Goal: Contribute content

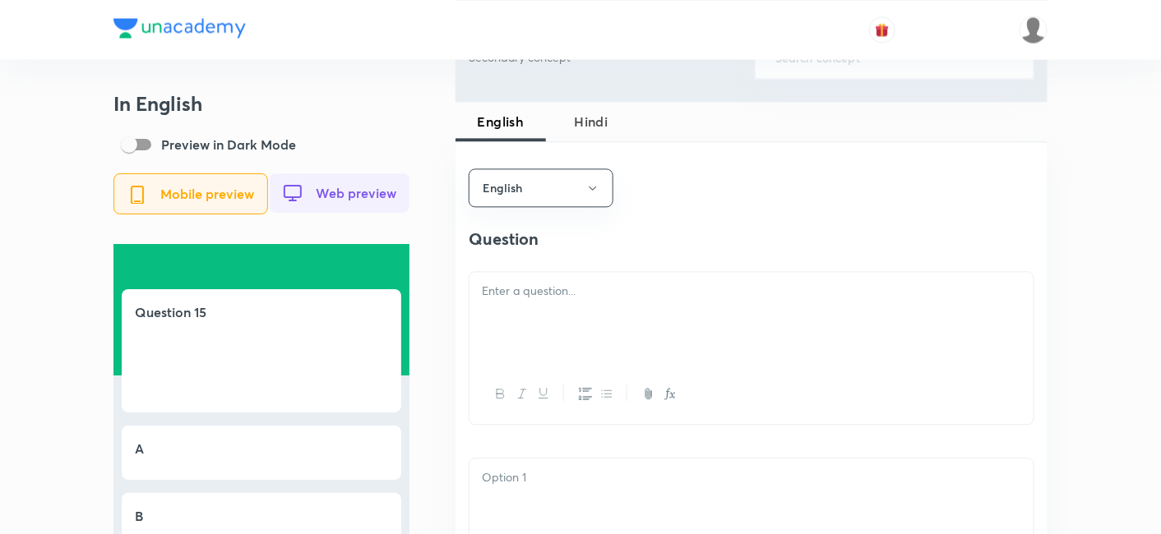
scroll to position [1187, 0]
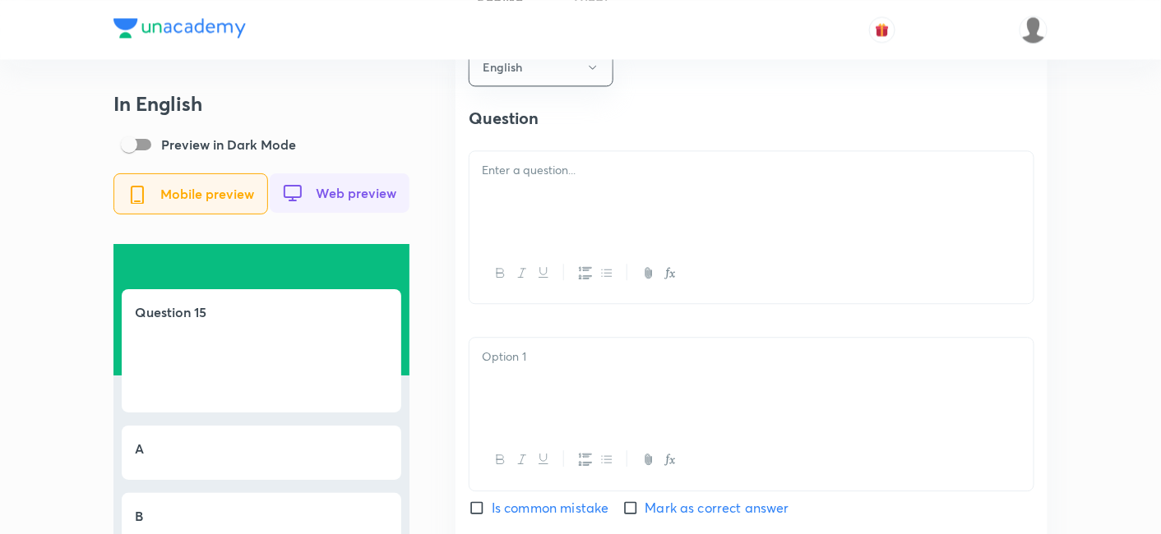
click at [569, 180] on p at bounding box center [751, 170] width 539 height 19
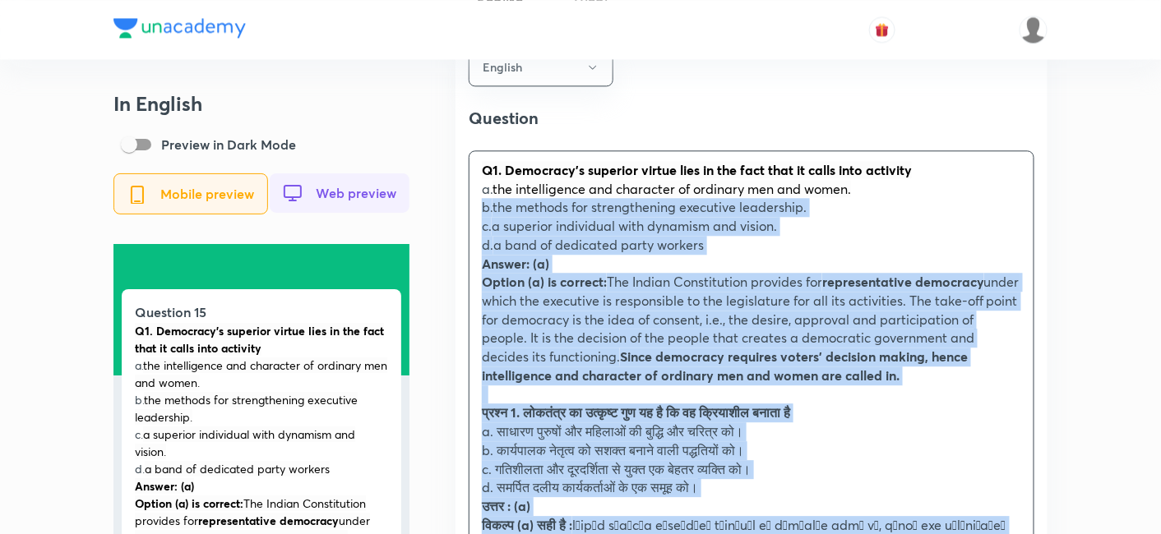
drag, startPoint x: 500, startPoint y: 252, endPoint x: 472, endPoint y: 206, distance: 53.9
click at [472, 206] on div "Q1. Democracy's superior virtue lies in the fact that it calls into activity a.…" at bounding box center [752, 394] width 564 height 487
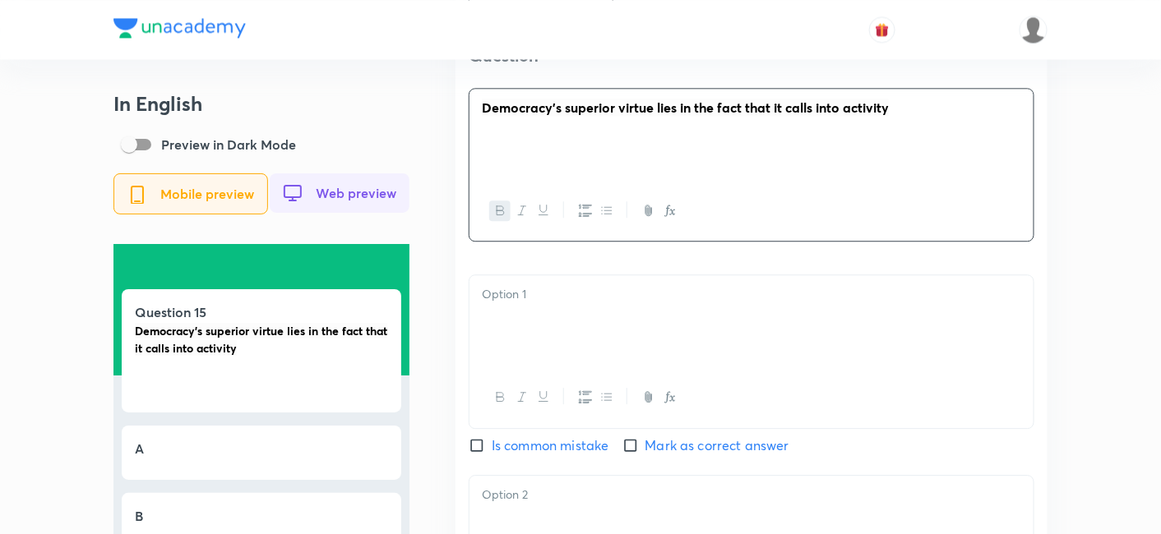
scroll to position [1279, 0]
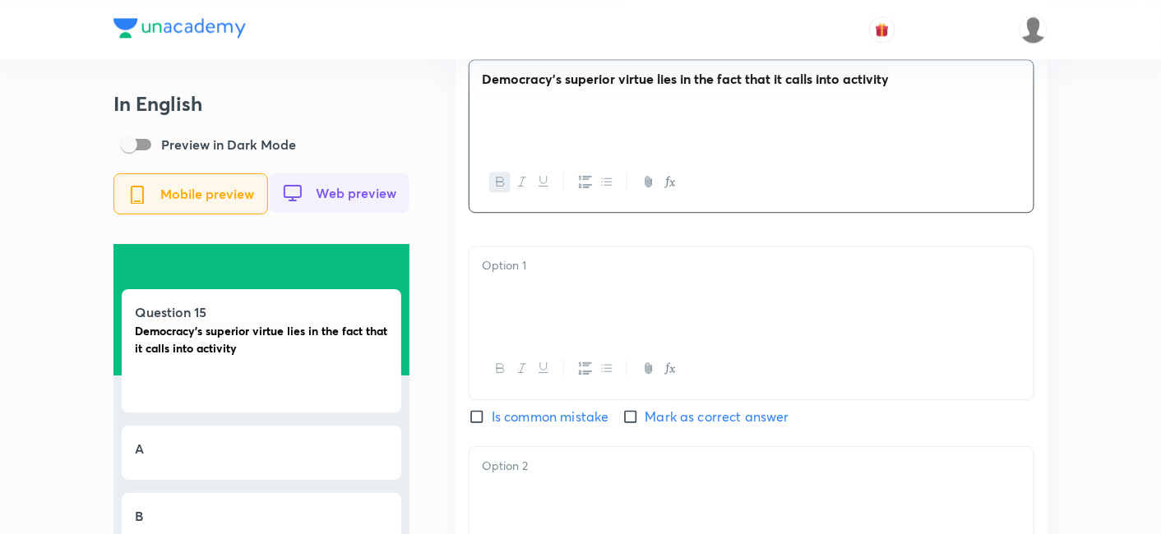
click at [539, 294] on div at bounding box center [752, 293] width 564 height 92
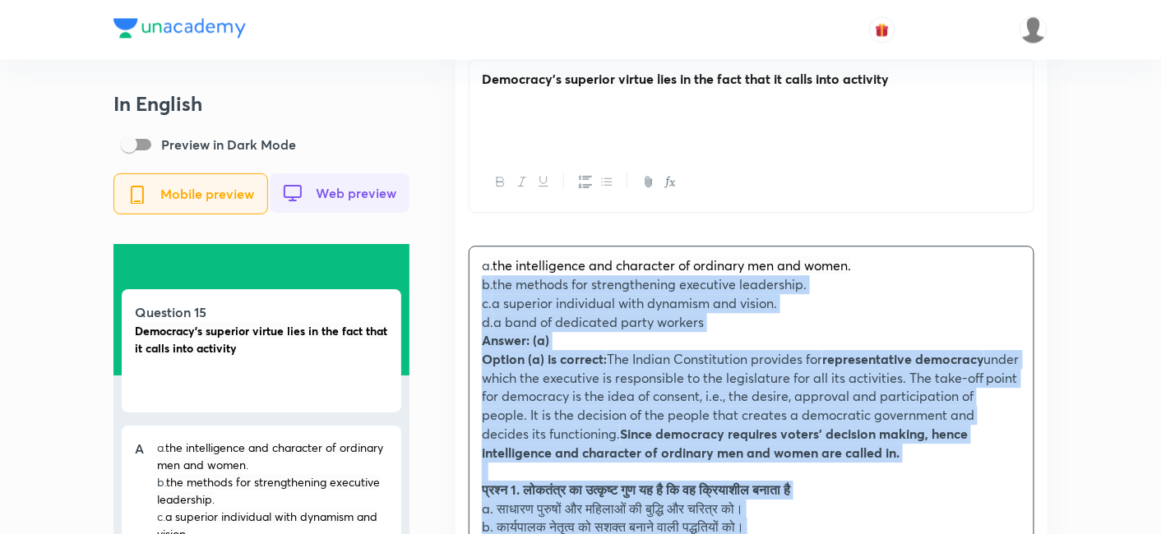
click at [476, 293] on div "a. the intelligence and character of ordinary men and women. b. the methods for…" at bounding box center [752, 481] width 564 height 468
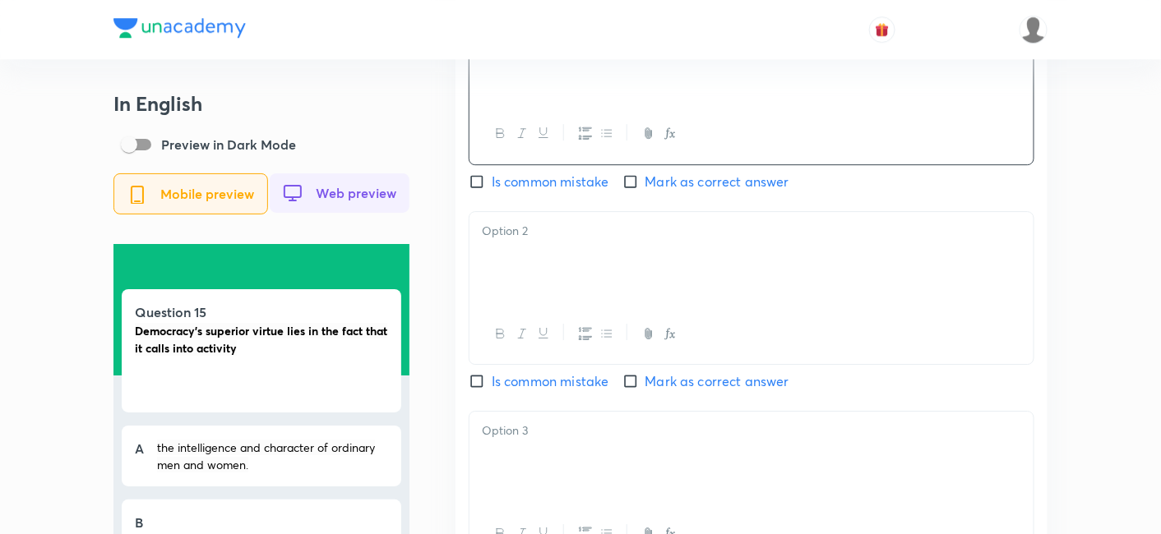
scroll to position [1552, 0]
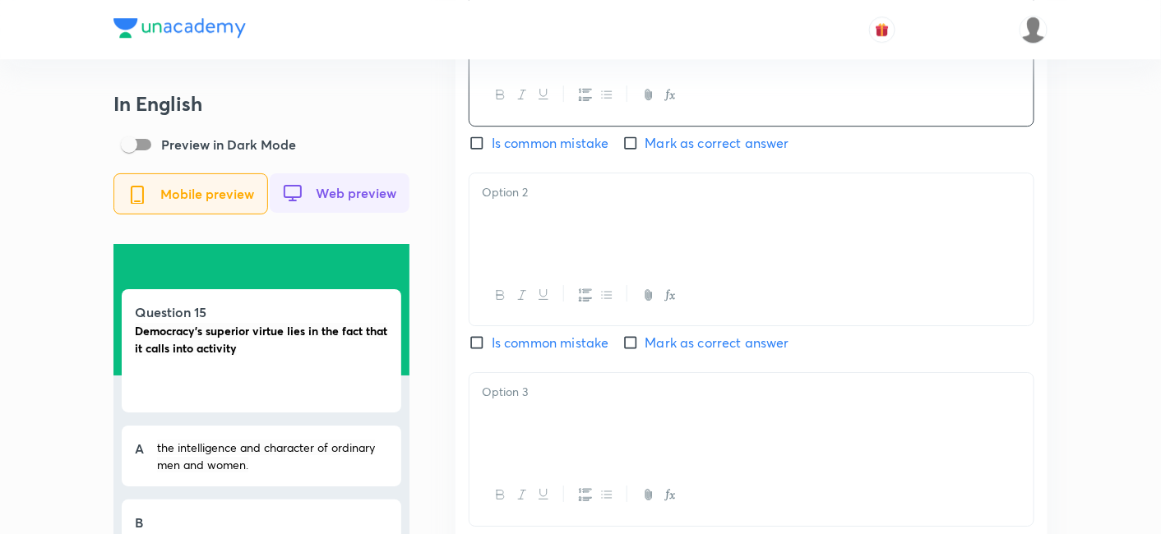
click at [567, 255] on div at bounding box center [752, 219] width 564 height 92
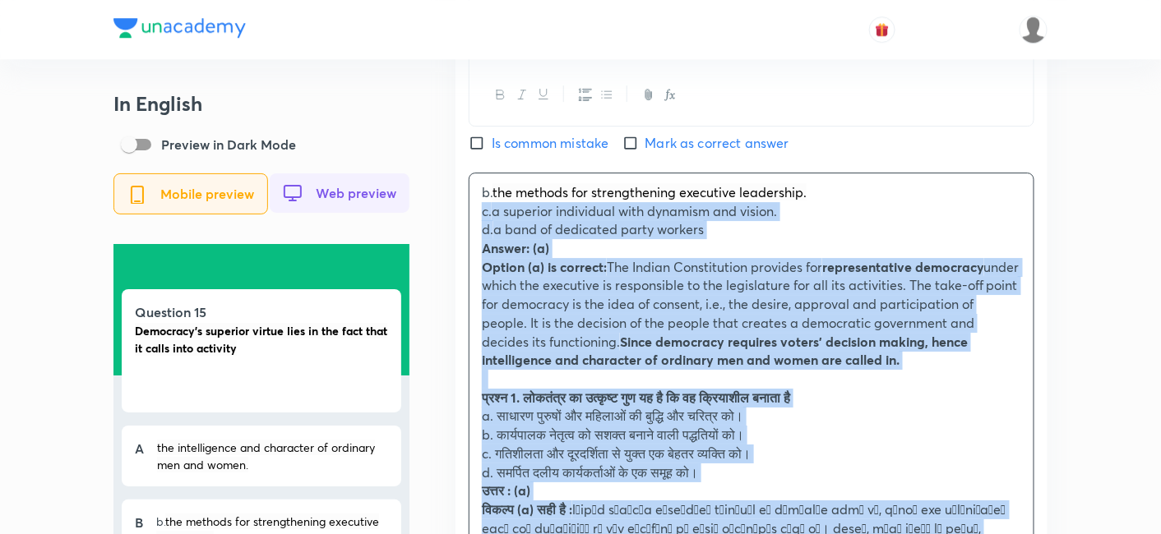
click at [463, 224] on div "English Question Democracy's superior virtue lies in the fact that it calls int…" at bounding box center [752, 396] width 592 height 1480
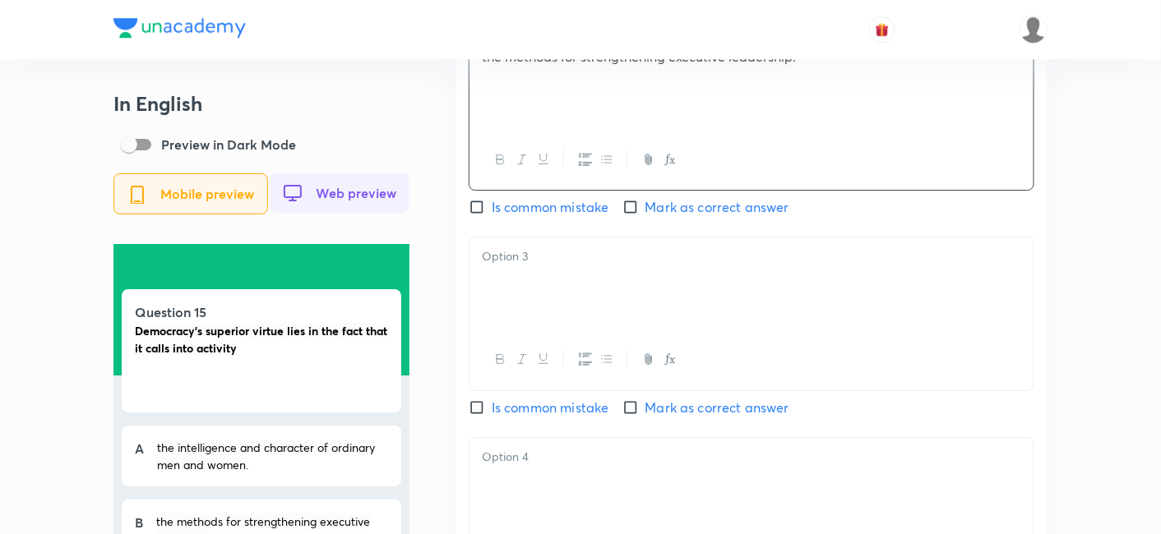
scroll to position [1736, 0]
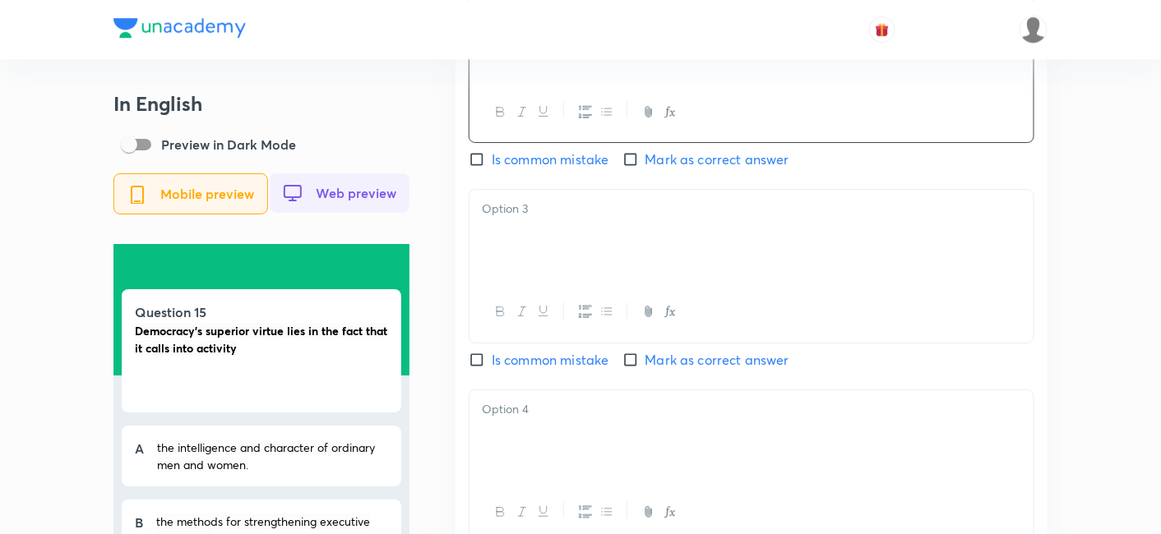
click at [571, 252] on div at bounding box center [752, 236] width 564 height 92
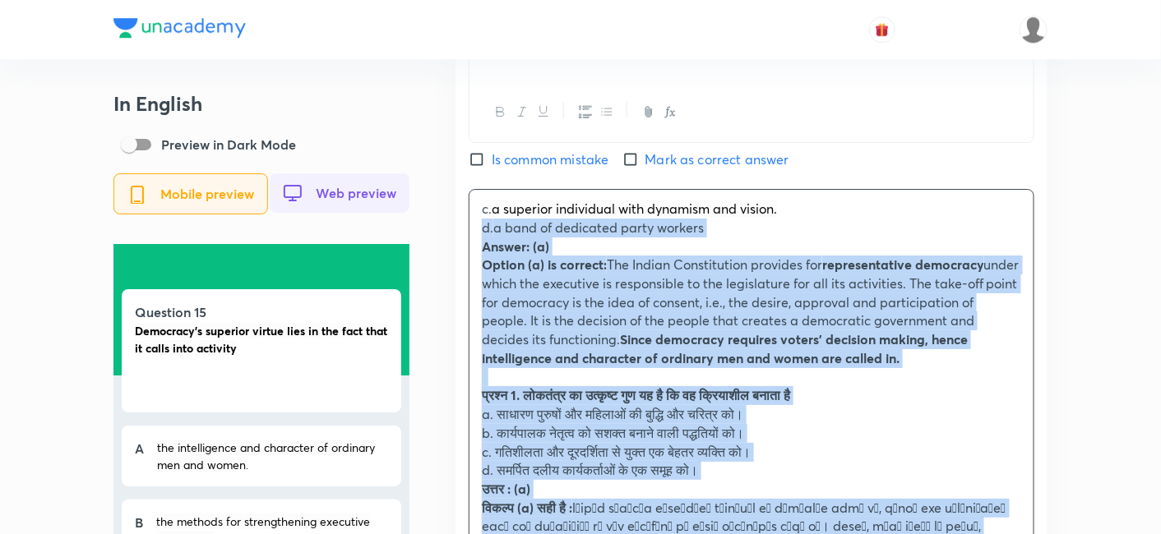
drag, startPoint x: 484, startPoint y: 241, endPoint x: 472, endPoint y: 239, distance: 12.4
click at [472, 239] on div "c. a superior individual with dynamism and vision. d. a band of dedicated party…" at bounding box center [752, 405] width 564 height 431
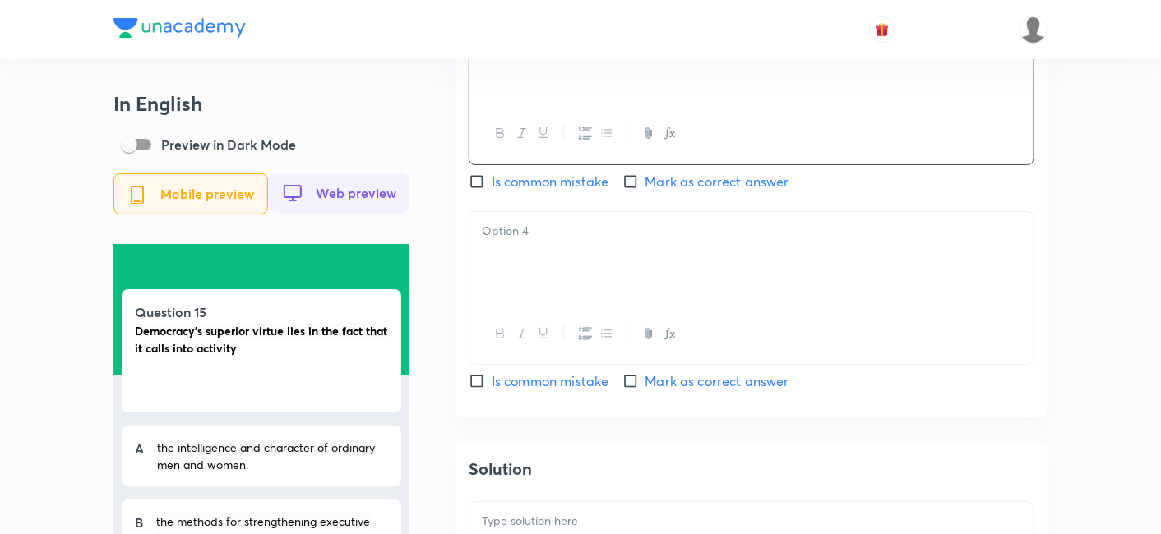
scroll to position [1918, 0]
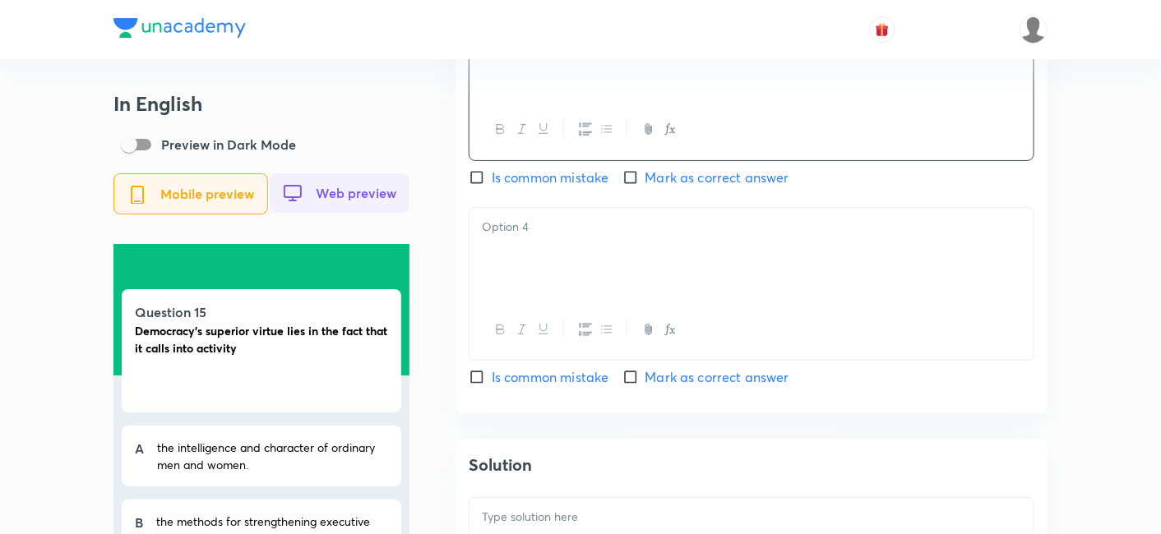
click at [594, 269] on div at bounding box center [752, 254] width 564 height 92
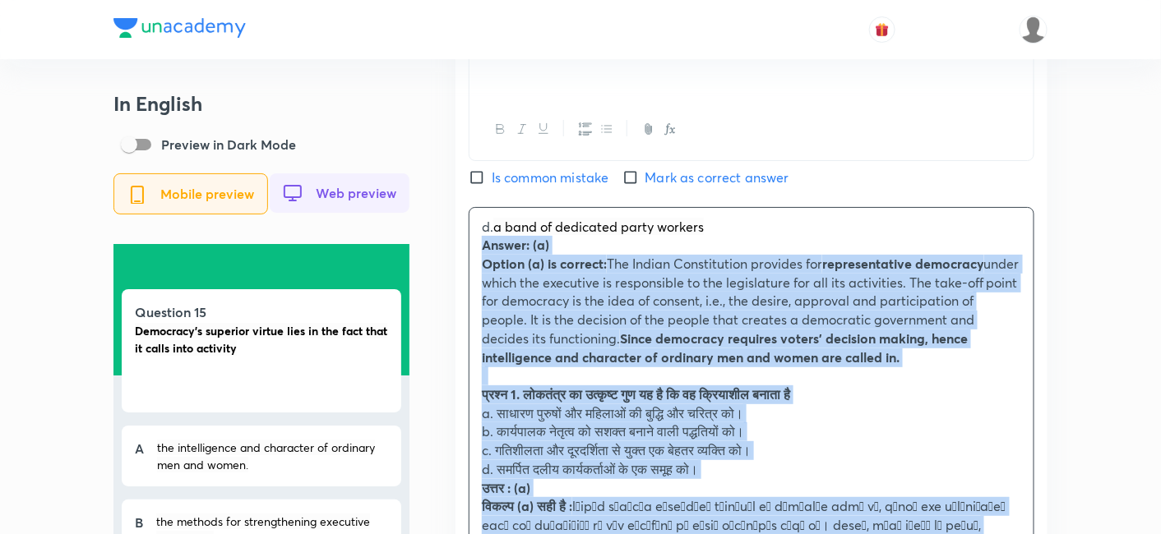
drag, startPoint x: 467, startPoint y: 259, endPoint x: 450, endPoint y: 252, distance: 18.5
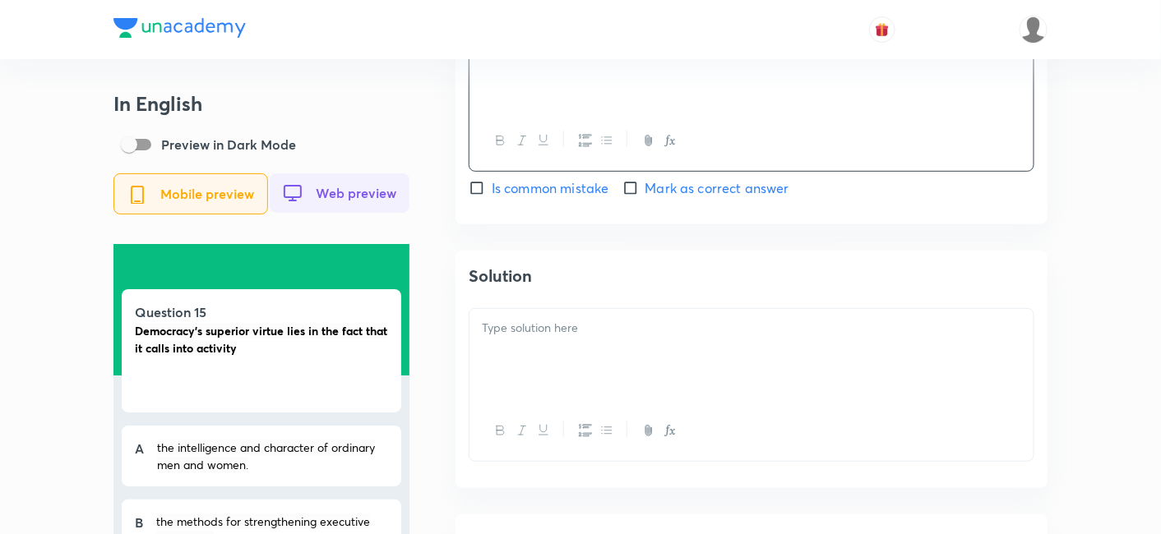
scroll to position [2192, 0]
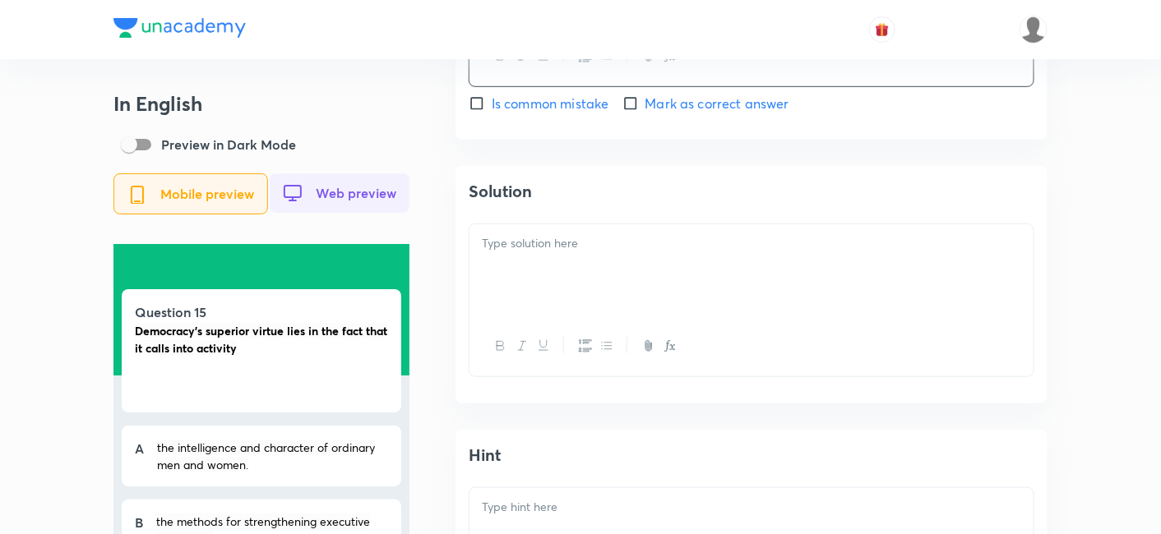
click at [558, 286] on div at bounding box center [752, 270] width 564 height 92
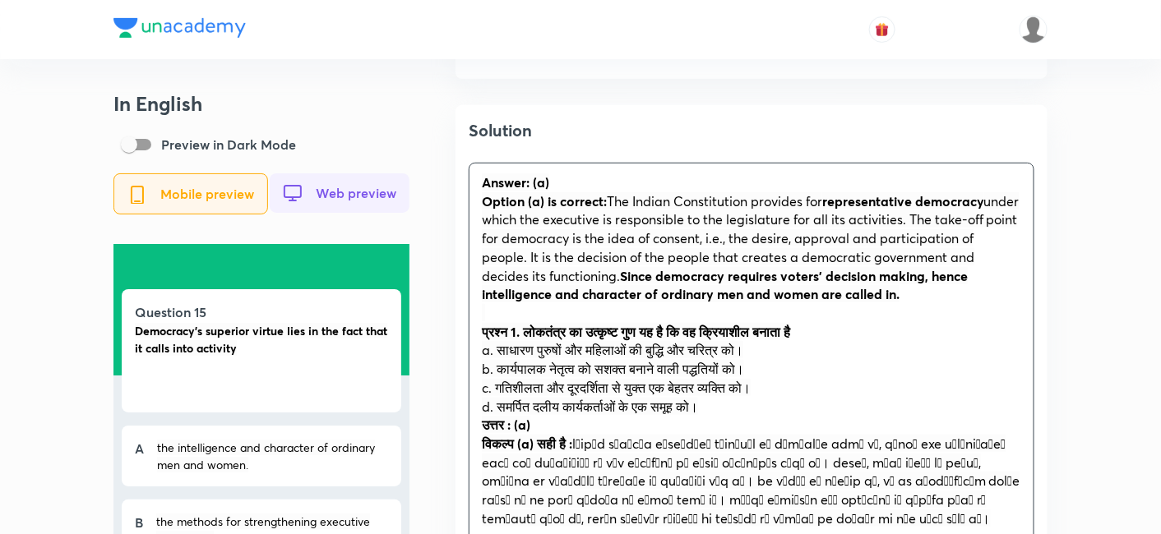
scroll to position [2283, 0]
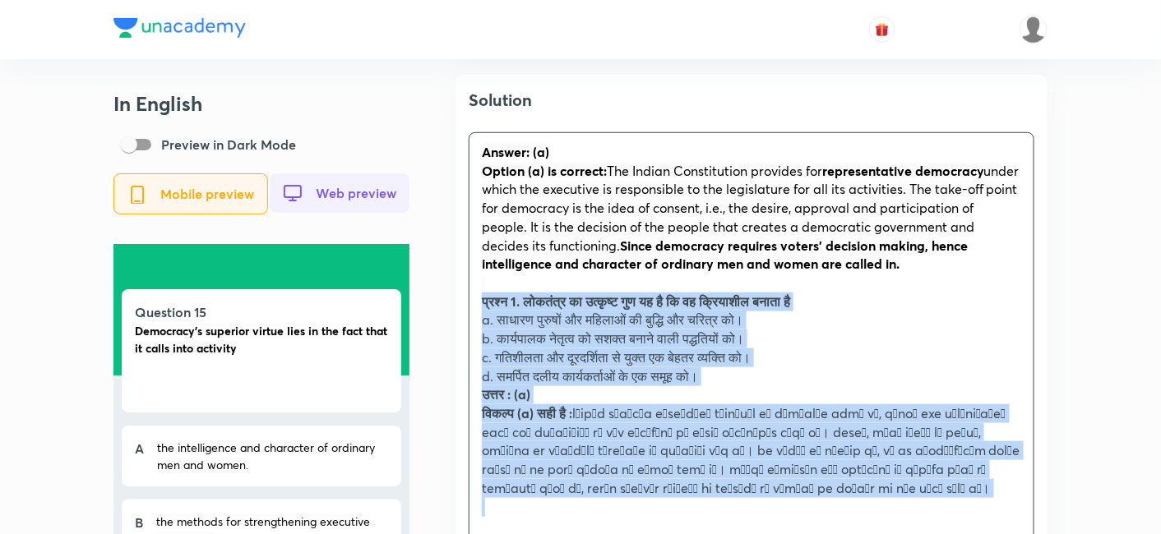
click at [458, 311] on div "Solution Answer: (a) Option (a) is correct: The Indian Constitution provides fo…" at bounding box center [752, 344] width 592 height 539
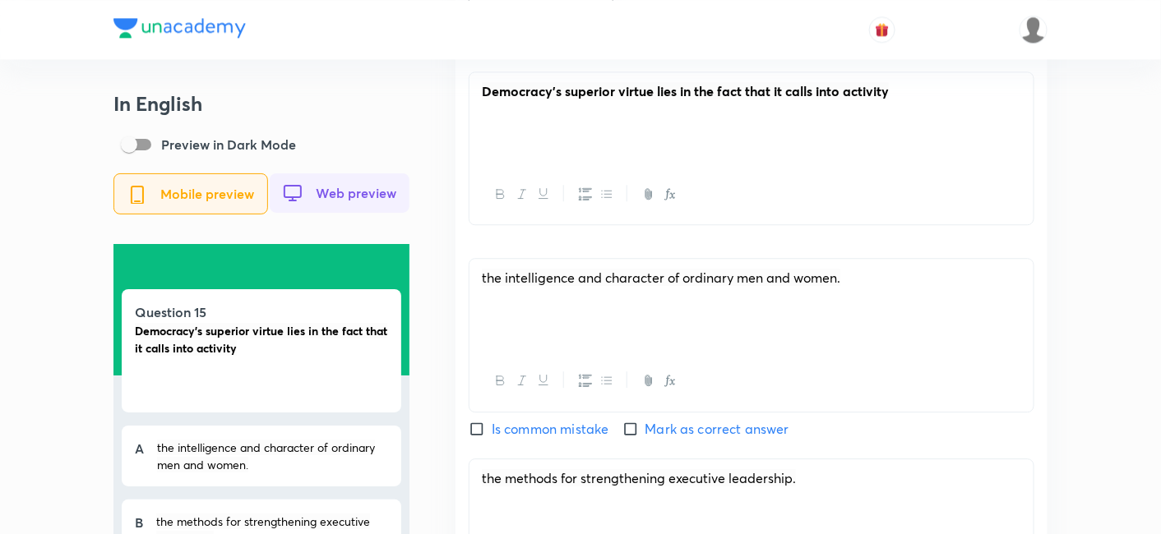
scroll to position [1279, 0]
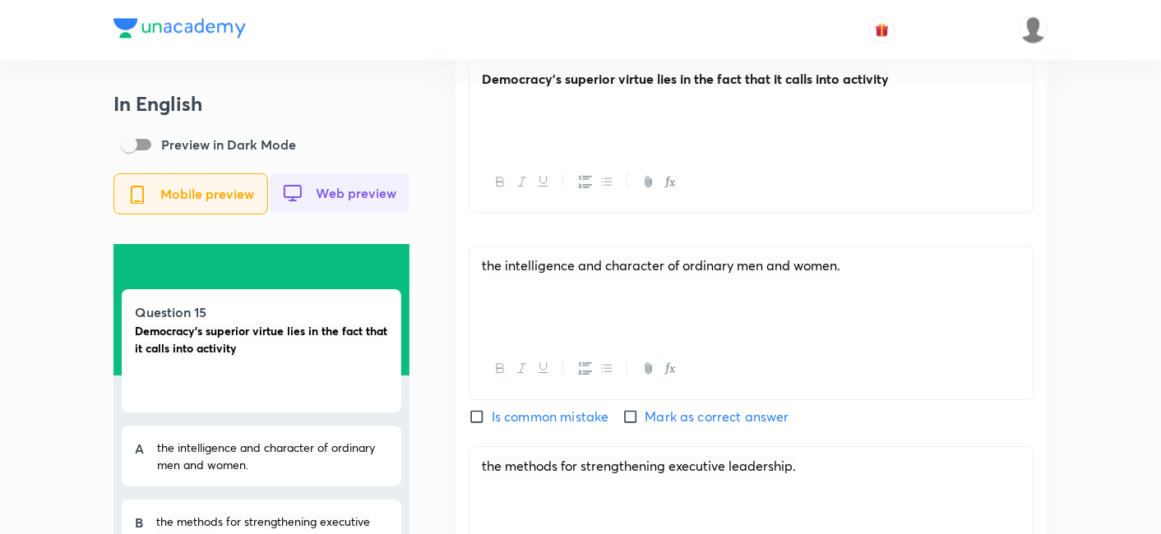
click at [664, 417] on span "Mark as correct answer" at bounding box center [717, 417] width 144 height 20
click at [645, 417] on input "Mark as correct answer" at bounding box center [633, 417] width 23 height 16
checkbox input "true"
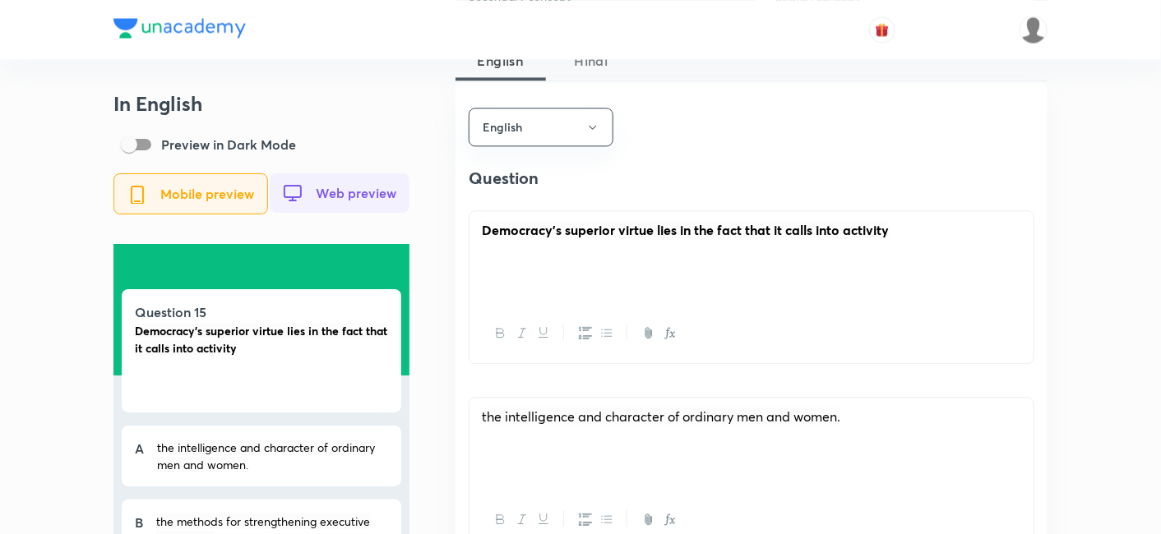
scroll to position [1096, 0]
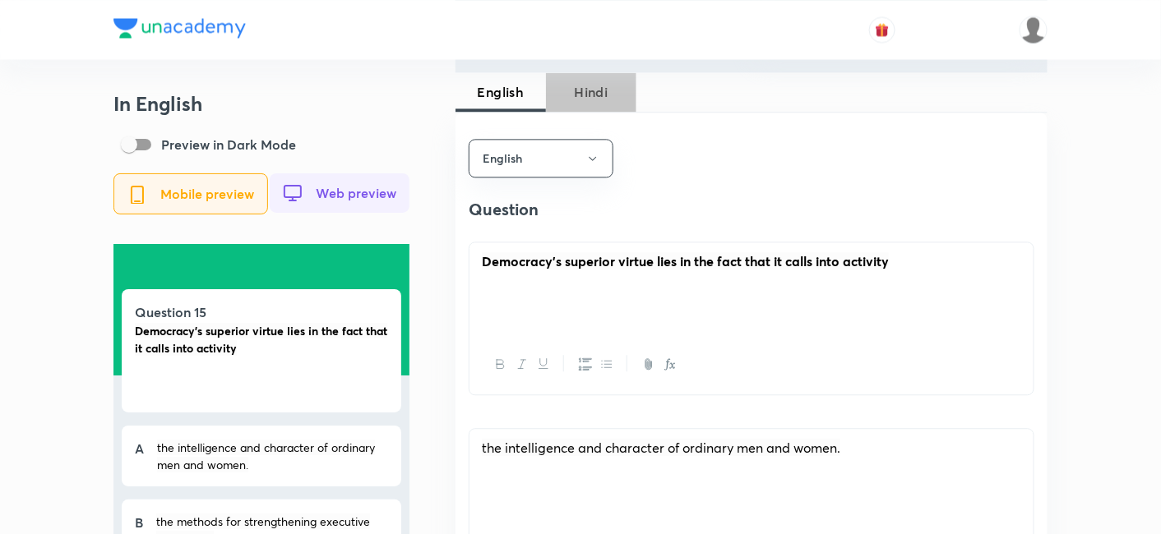
click at [595, 99] on button "Hindi" at bounding box center [591, 91] width 90 height 39
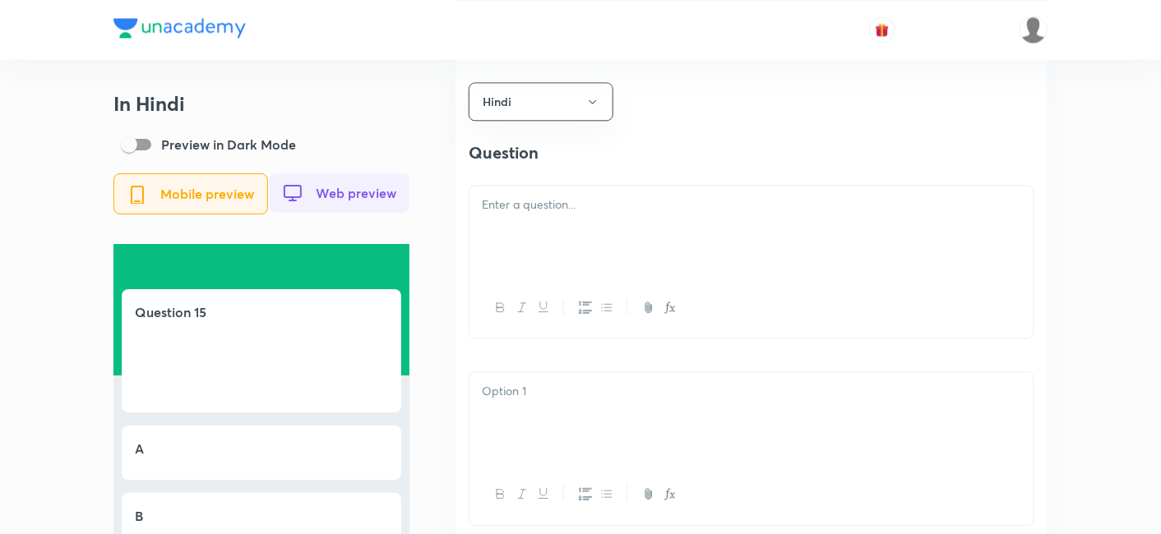
scroll to position [1187, 0]
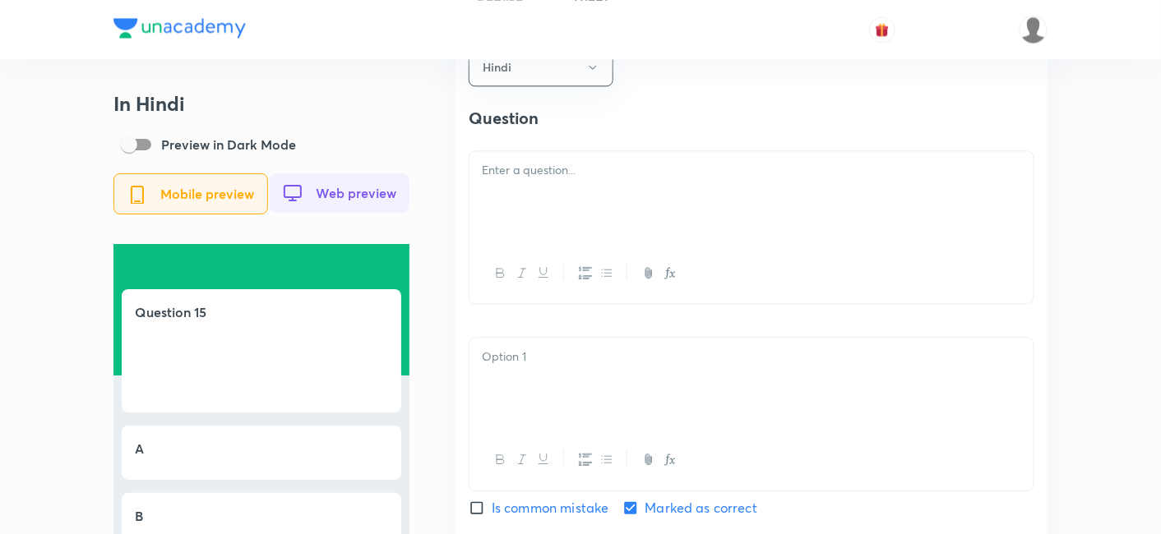
click at [555, 215] on div at bounding box center [752, 197] width 564 height 92
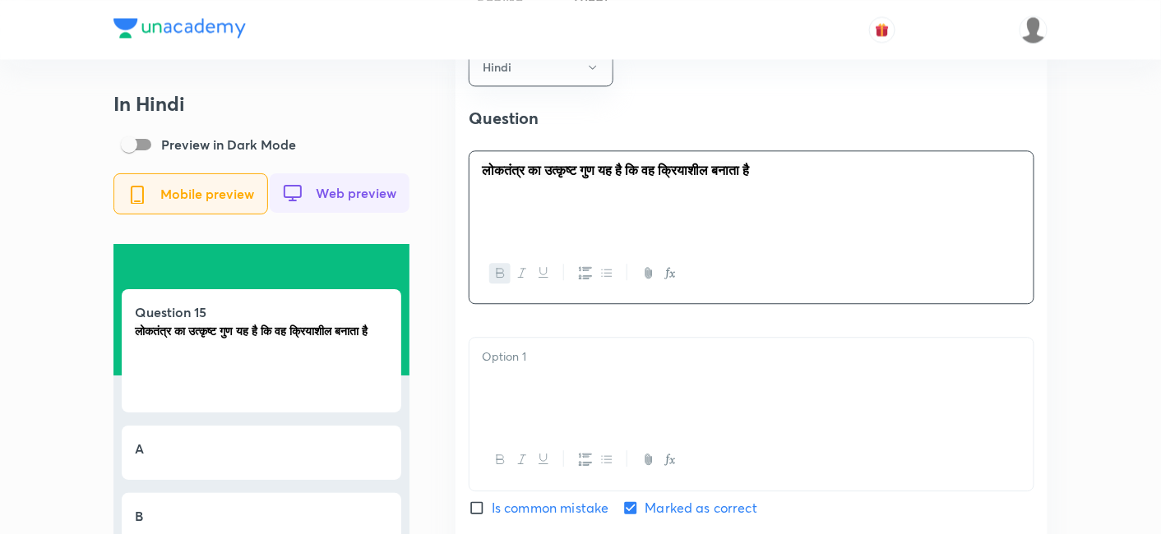
scroll to position [1279, 0]
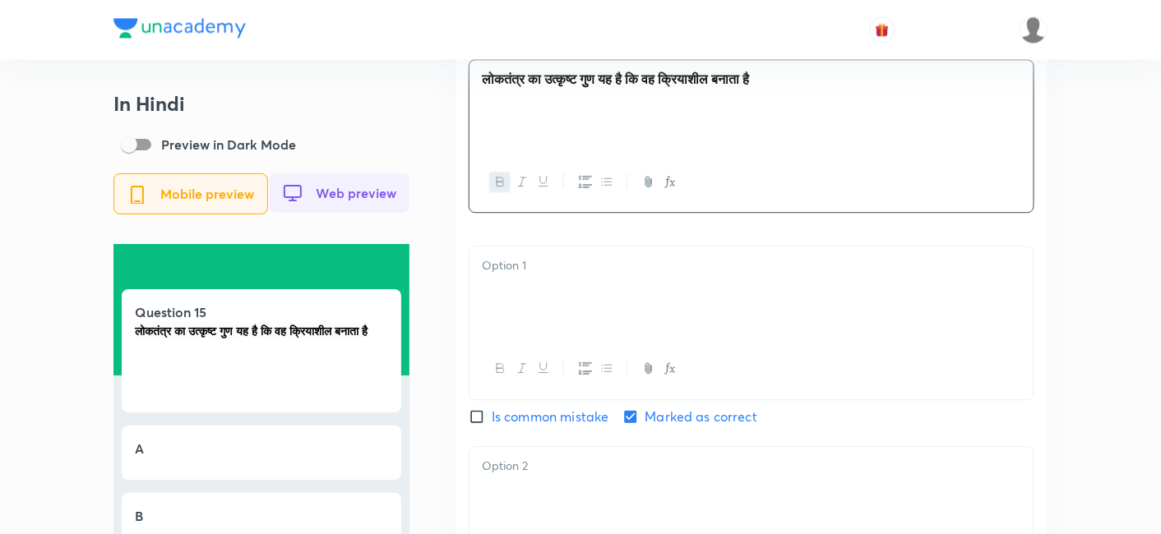
click at [567, 303] on div at bounding box center [752, 293] width 564 height 92
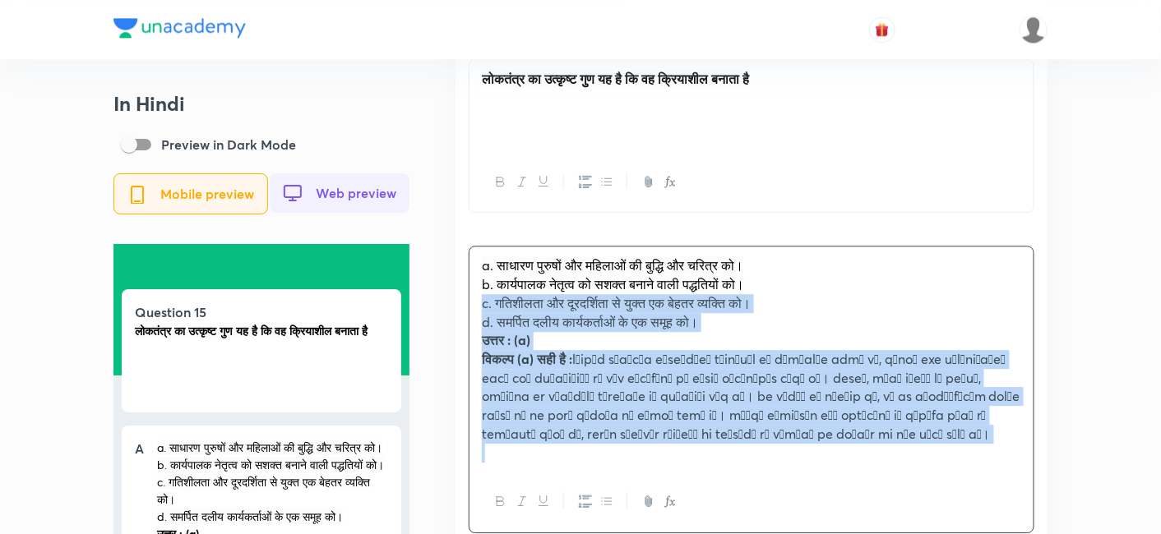
drag, startPoint x: 447, startPoint y: 304, endPoint x: 438, endPoint y: 306, distance: 9.2
click at [438, 306] on div "In Hindi Preview in Dark Mode Mobile preview Web preview Question 15 लोकतंत्र क…" at bounding box center [580, 353] width 934 height 3080
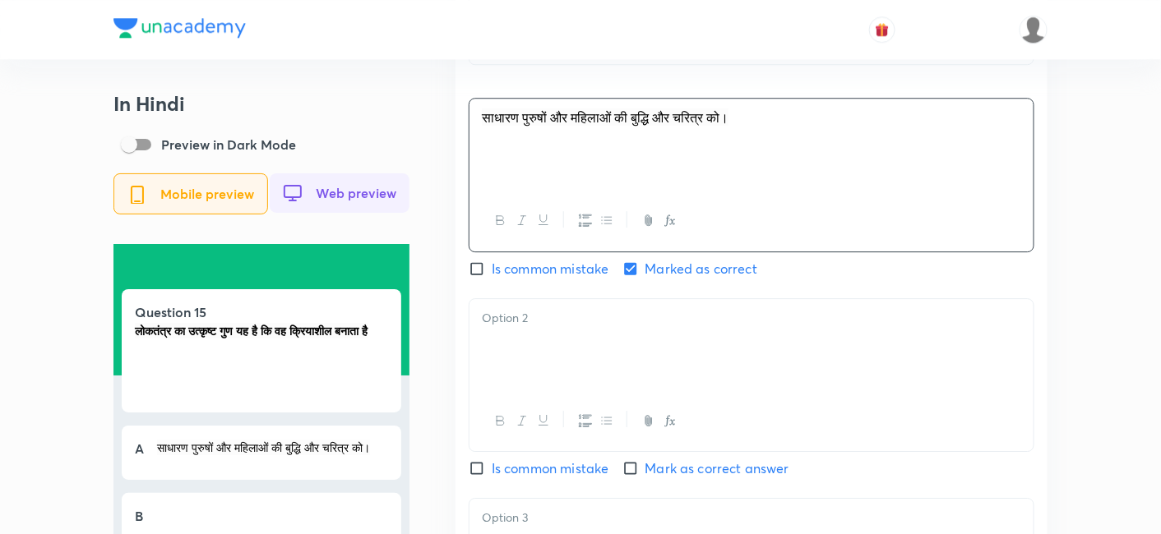
scroll to position [1461, 0]
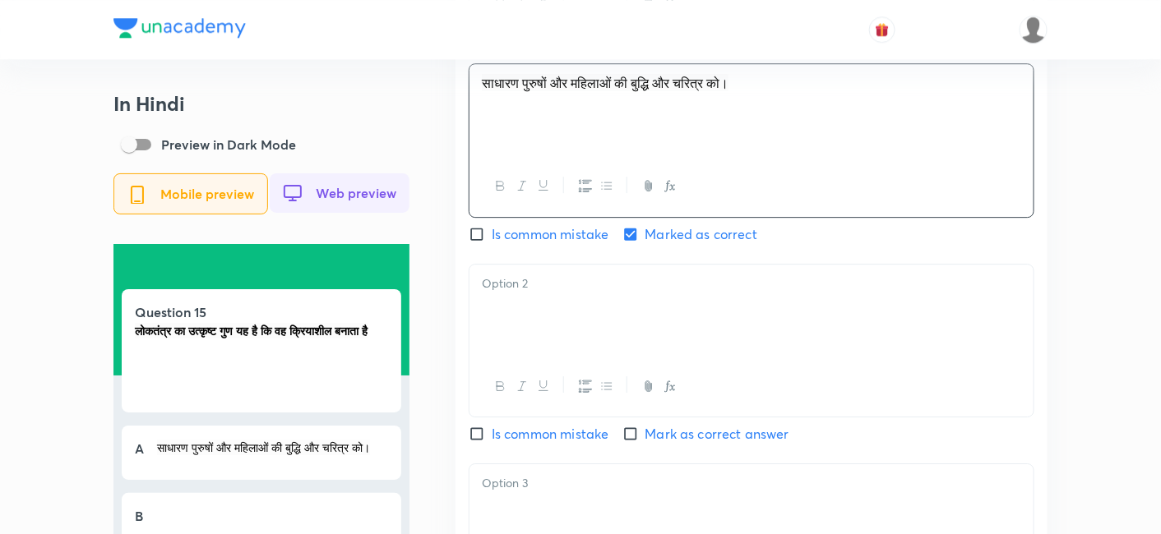
click at [544, 314] on div at bounding box center [752, 311] width 564 height 92
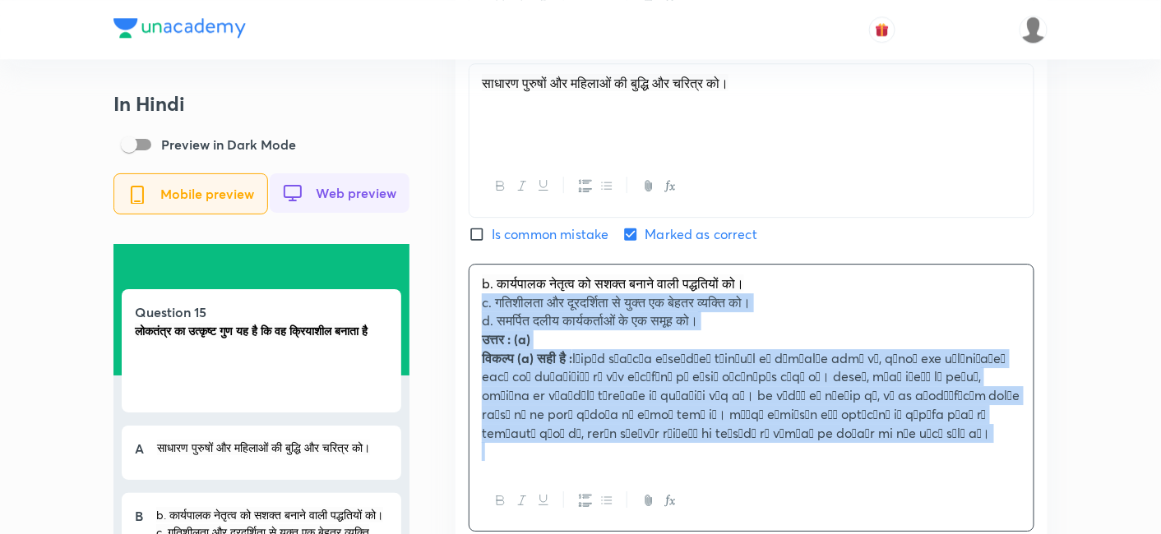
click at [470, 316] on div "b. कार्यपालक नेतृत्व को सशक्त बनाने वाली पद्धतियों को। c. गतिशीलता और दूरदर्शित…" at bounding box center [752, 368] width 564 height 206
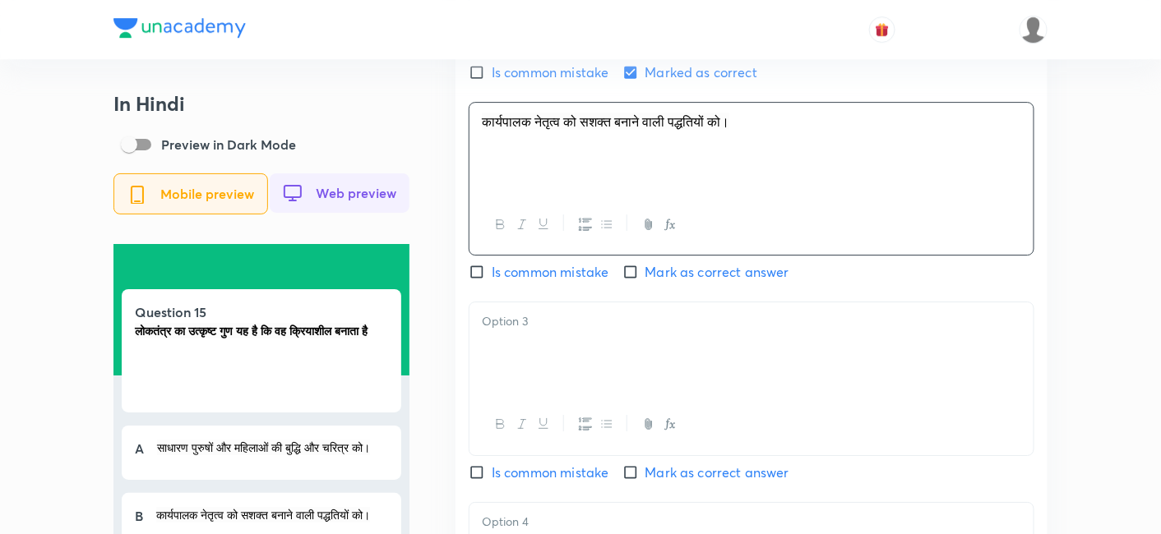
scroll to position [1645, 0]
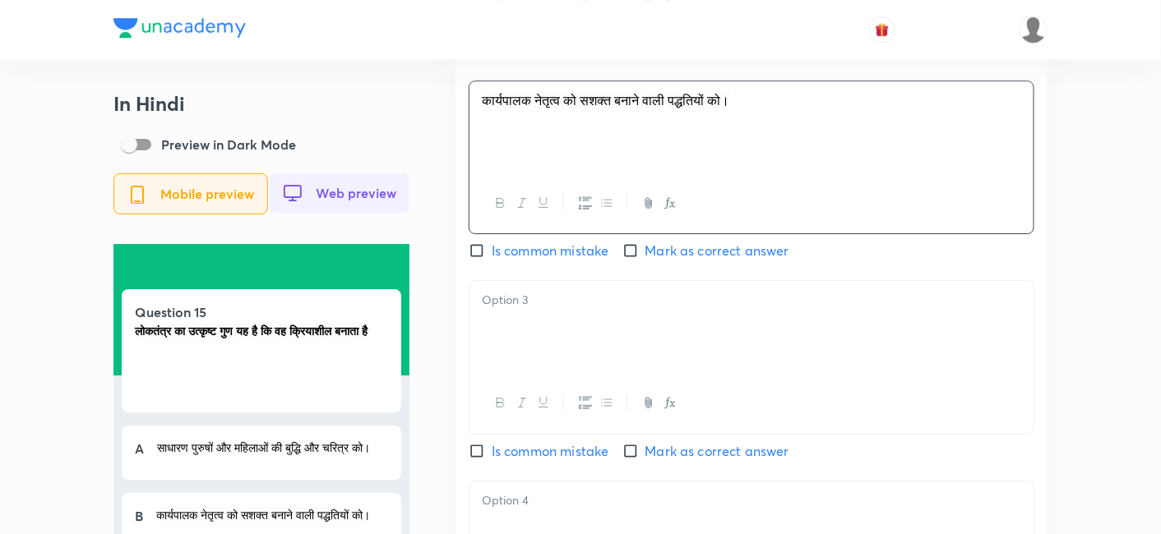
click at [511, 310] on p at bounding box center [751, 300] width 539 height 19
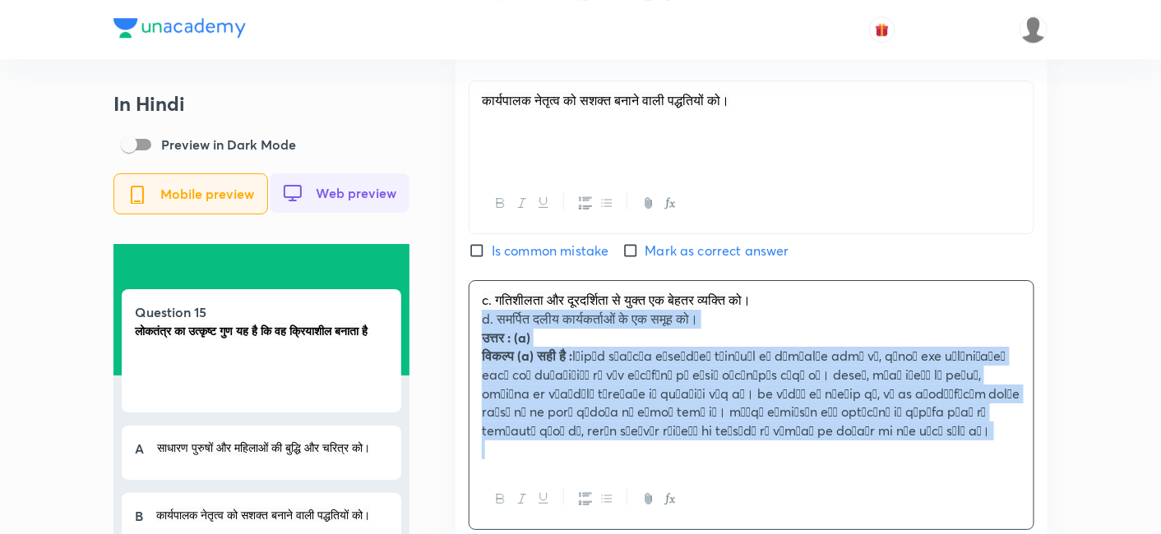
click at [471, 331] on div "c. गतिशीलता और दूरदर्शिता से युक्त एक बेहतर व्यक्ति को। d. समर्पित दलीय कार्यकर…" at bounding box center [752, 374] width 564 height 187
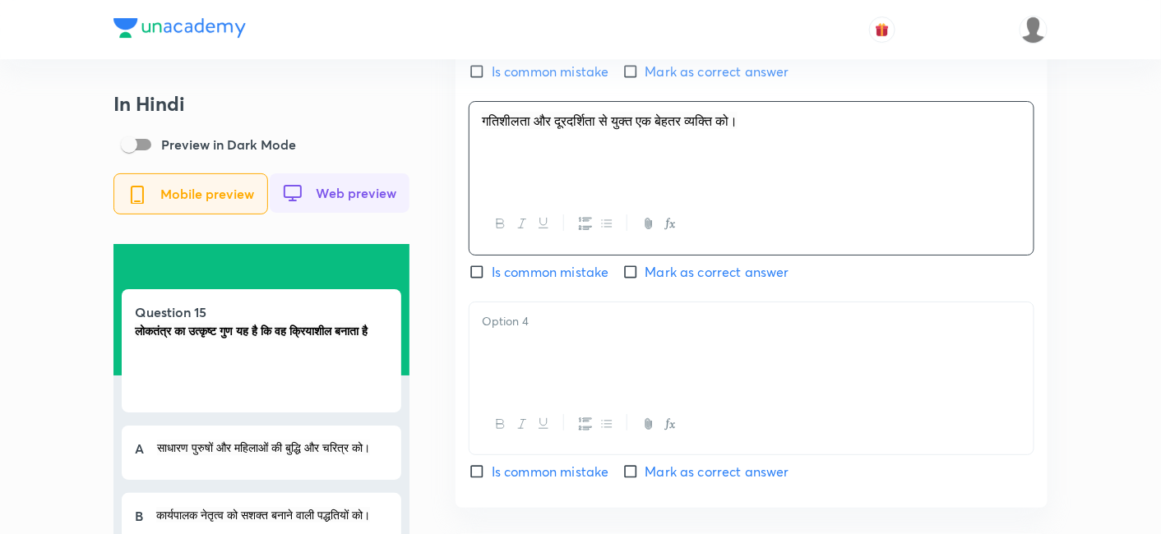
scroll to position [1827, 0]
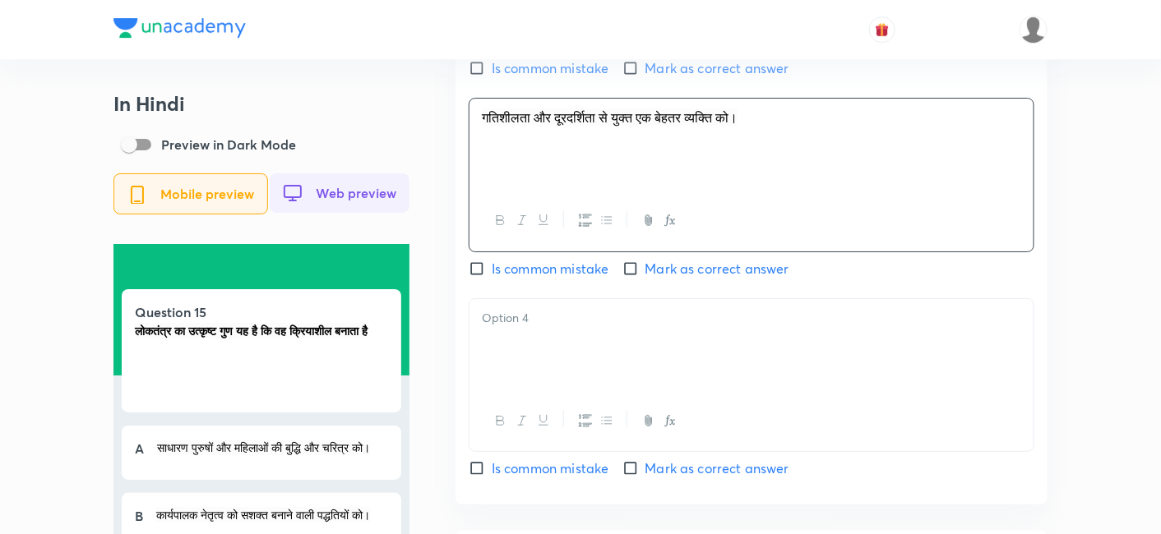
click at [537, 356] on div at bounding box center [752, 345] width 564 height 92
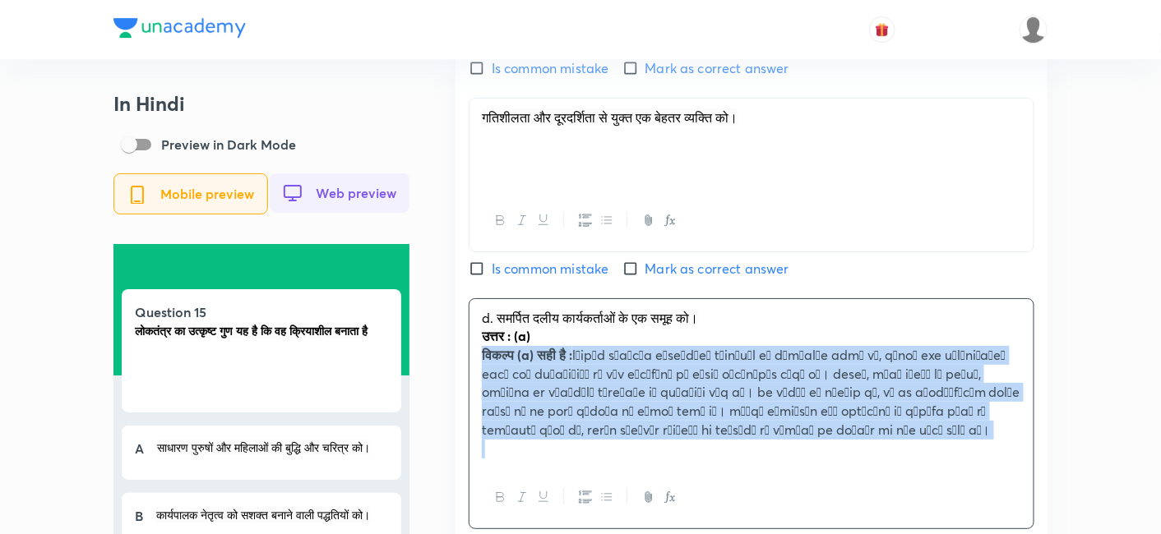
drag, startPoint x: 487, startPoint y: 355, endPoint x: 479, endPoint y: 354, distance: 8.3
click at [479, 354] on div "d. समर्पित दलीय कार्यकर्ताओं के एक समूह को। उत्तर : (a) विकल्प (a) सही है :" at bounding box center [752, 383] width 564 height 169
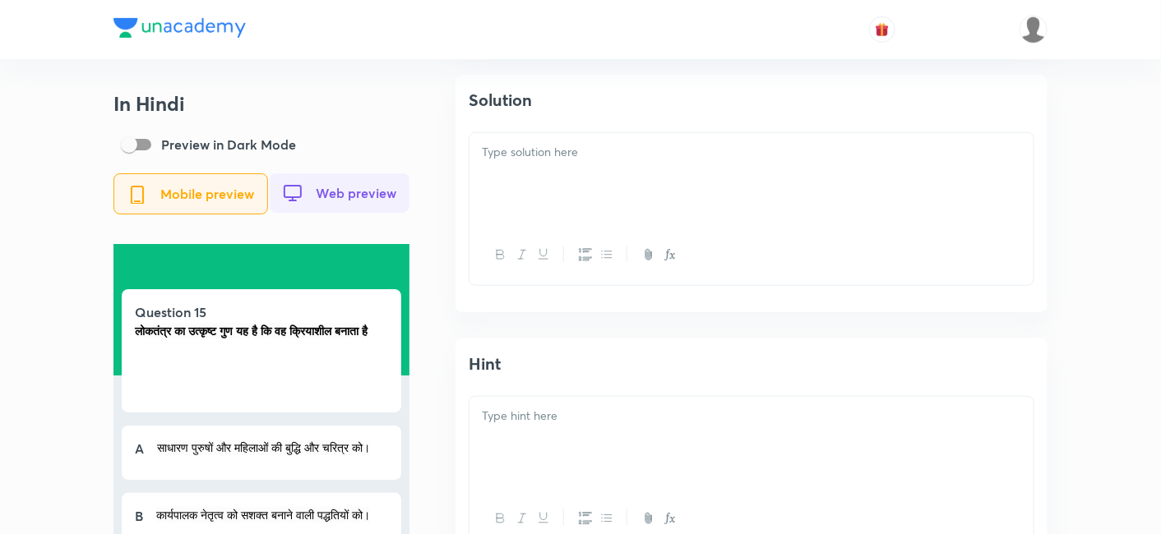
scroll to position [2283, 0]
click at [568, 207] on div at bounding box center [752, 179] width 564 height 92
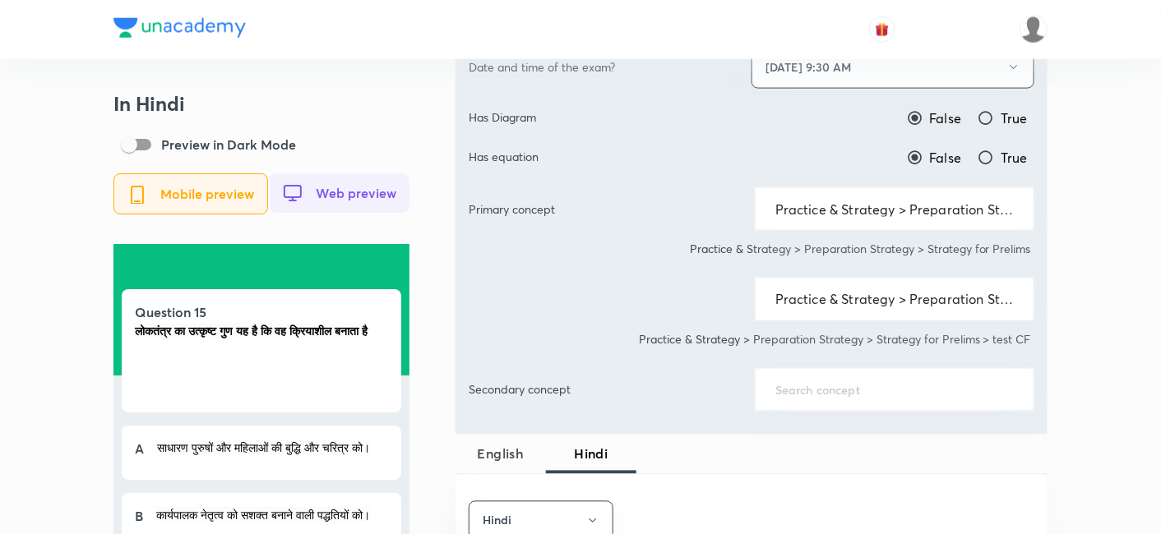
scroll to position [914, 0]
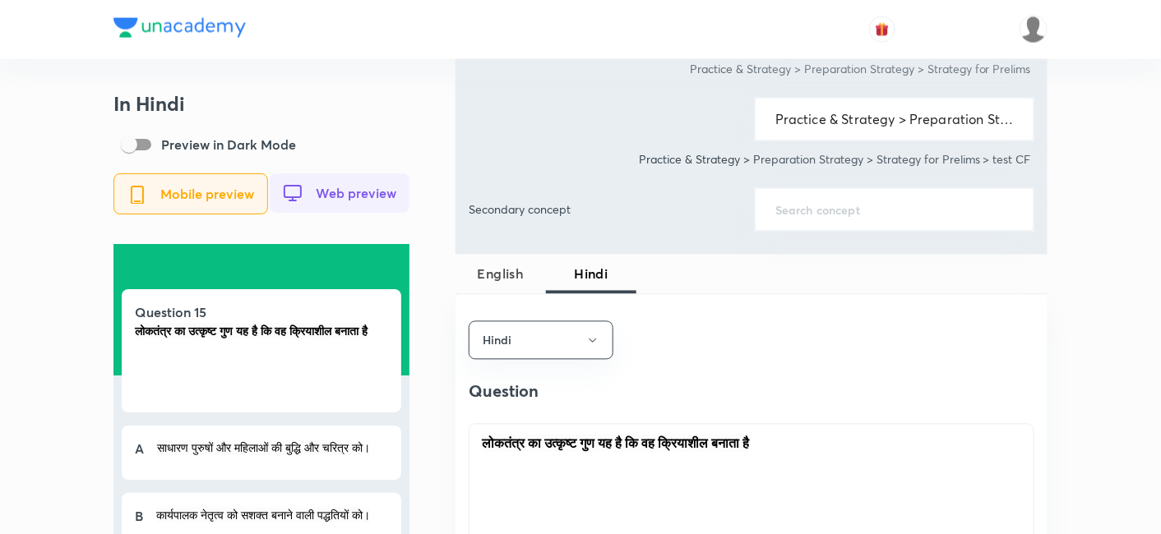
click at [587, 271] on span "Hindi" at bounding box center [591, 275] width 71 height 20
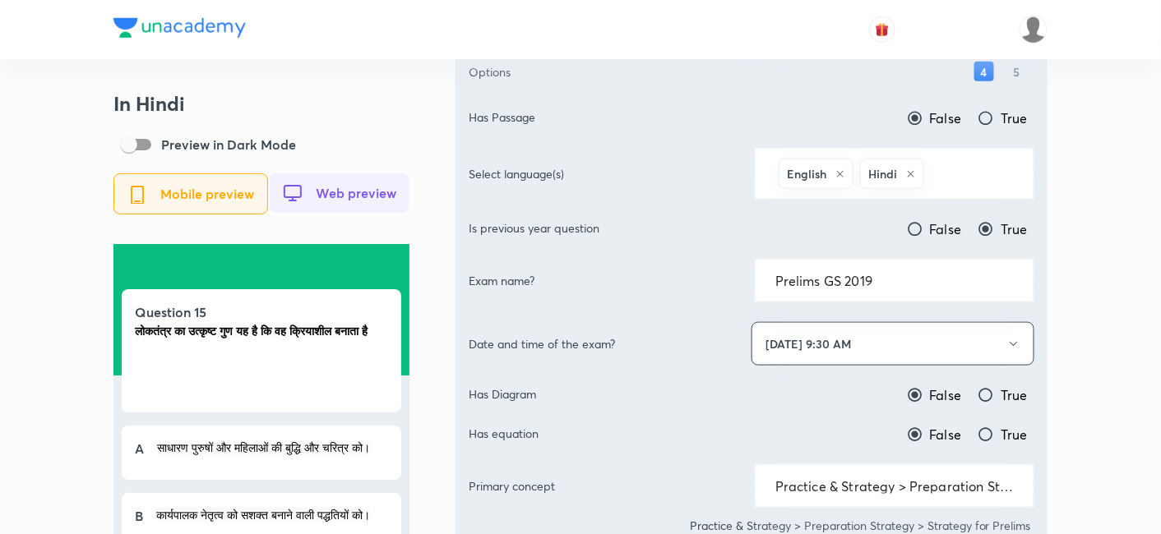
scroll to position [0, 0]
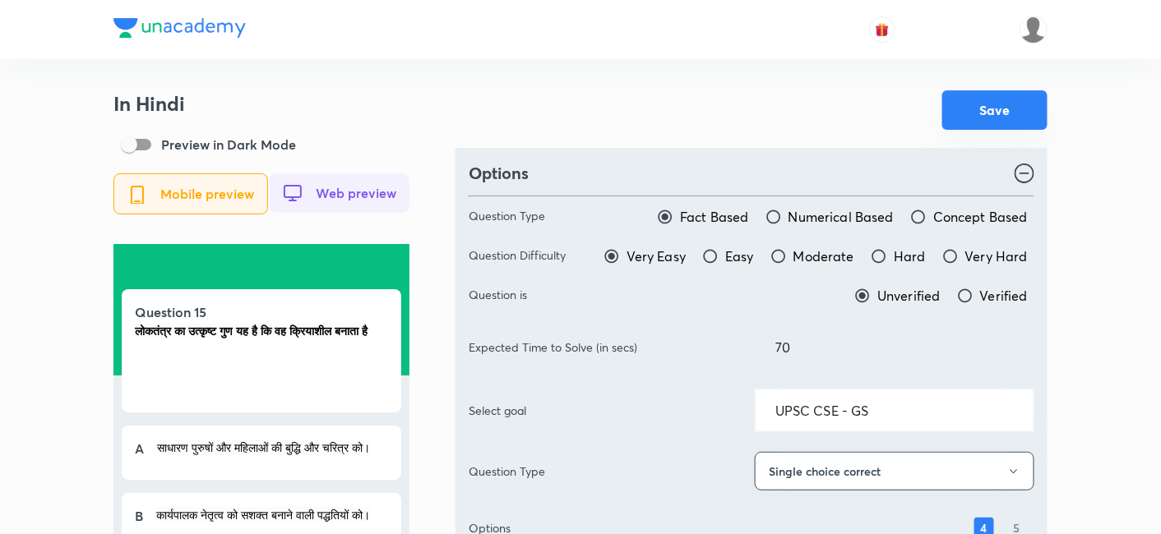
click at [1027, 125] on button "Save" at bounding box center [994, 109] width 105 height 39
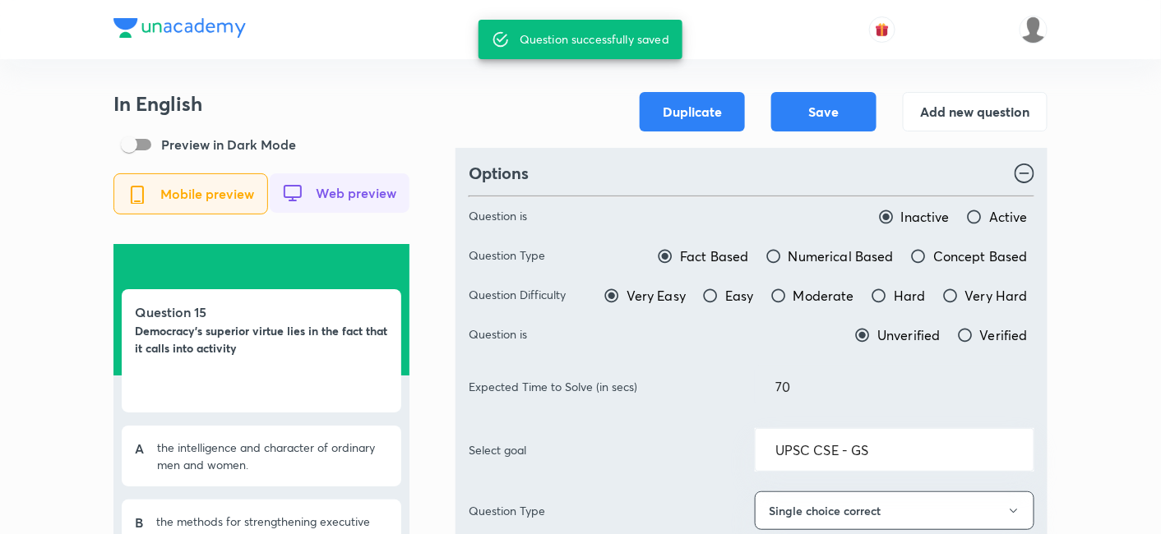
click at [951, 118] on button "Add new question" at bounding box center [975, 109] width 145 height 39
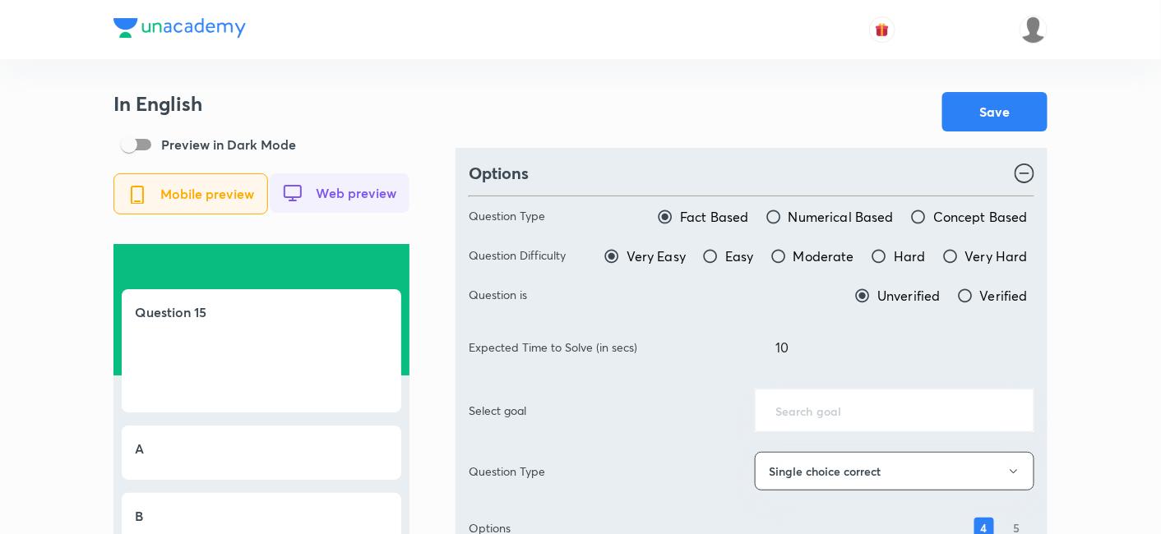
click at [795, 252] on label "Moderate" at bounding box center [812, 257] width 84 height 20
click at [787, 252] on input "Moderate" at bounding box center [778, 256] width 16 height 16
radio input "true"
radio input "false"
click at [777, 123] on div "Save" at bounding box center [752, 111] width 592 height 39
